Goal: Browse casually

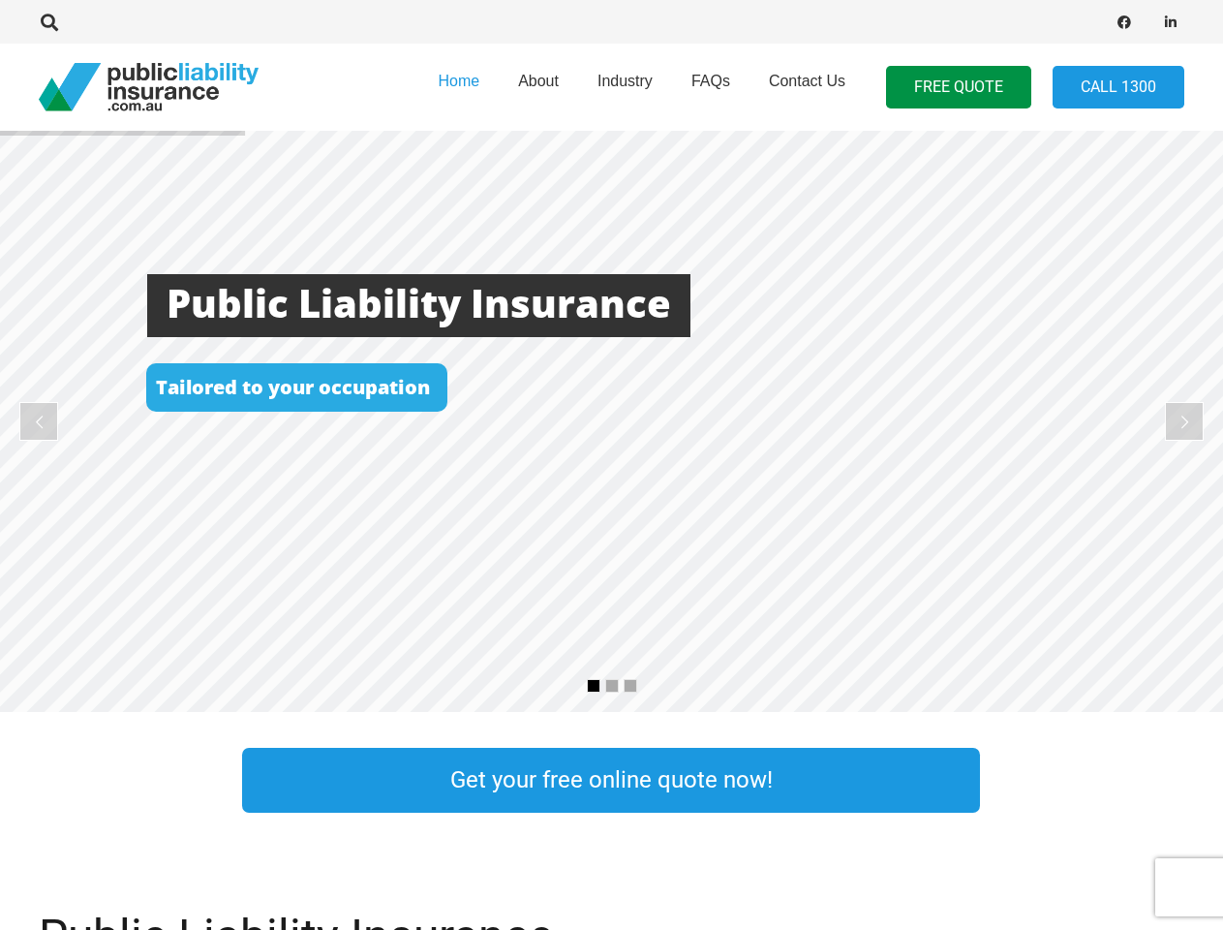
click at [611, 465] on rs-layer at bounding box center [611, 421] width 1223 height 581
click at [49, 22] on icon "Search" at bounding box center [49, 22] width 17 height 17
click at [82, 22] on div at bounding box center [348, 21] width 618 height 61
click at [611, 421] on rs-layer at bounding box center [611, 421] width 1223 height 581
click at [39, 421] on rs-arrow at bounding box center [38, 421] width 39 height 39
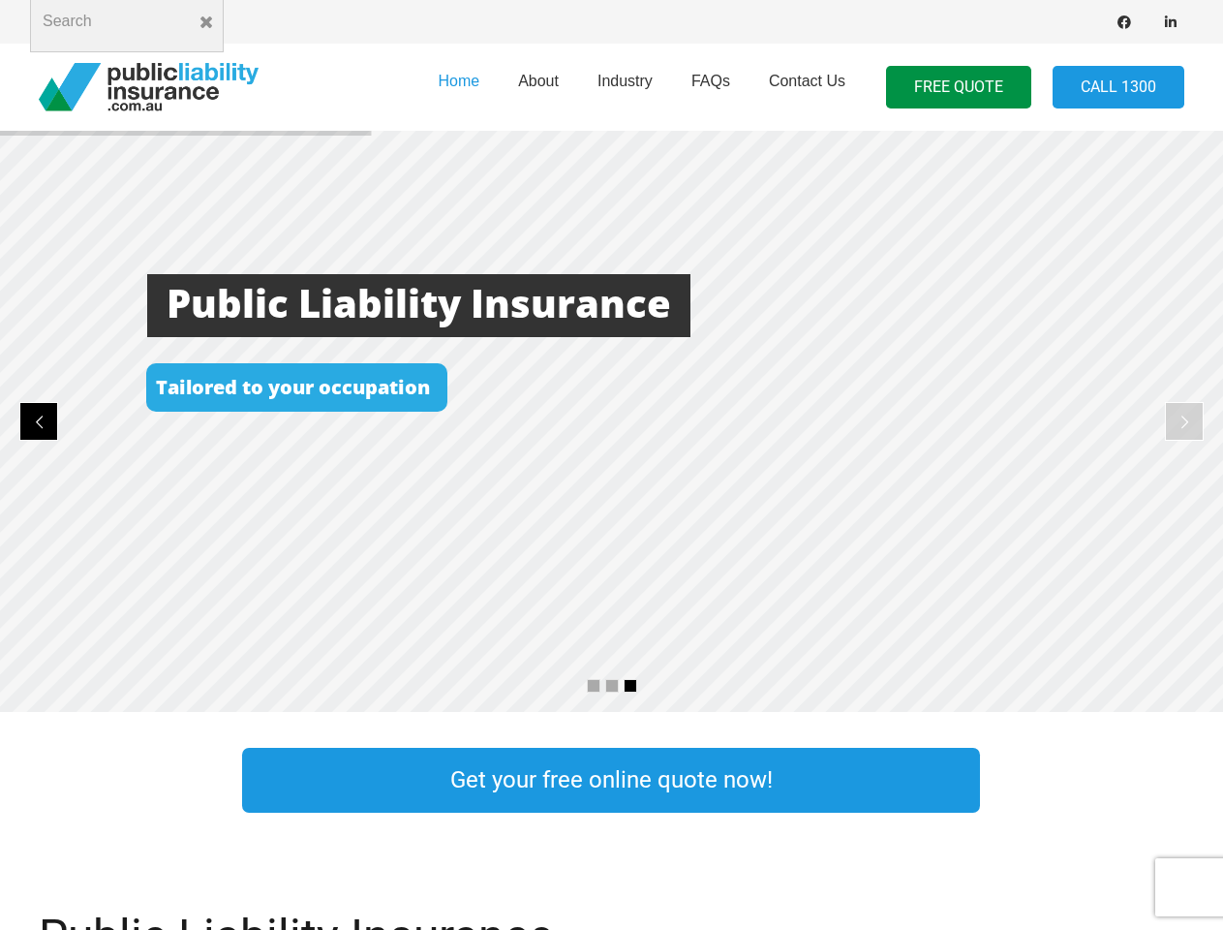
click at [1185, 421] on rs-arrow at bounding box center [1184, 421] width 39 height 39
click at [594, 686] on rs-bullet at bounding box center [594, 686] width 14 height 14
click at [612, 686] on rs-bullet at bounding box center [612, 686] width 14 height 14
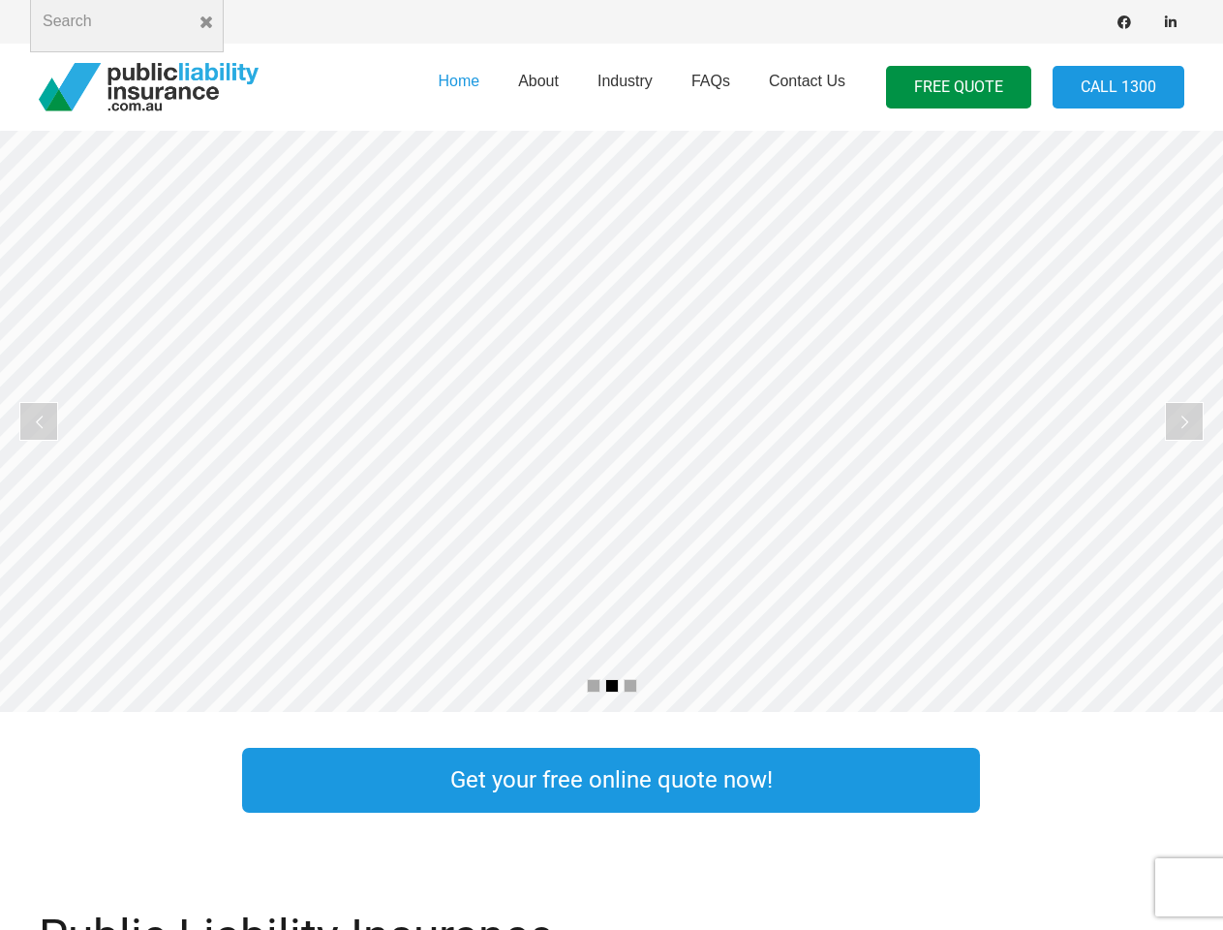
click at [631, 686] on rs-bullet at bounding box center [631, 686] width 14 height 14
click at [611, 421] on rs-slide "Cost Effective Public Liability Insurance Start Your Free Quote Online Now" at bounding box center [611, 421] width 1223 height 581
